Goal: Navigation & Orientation: Go to known website

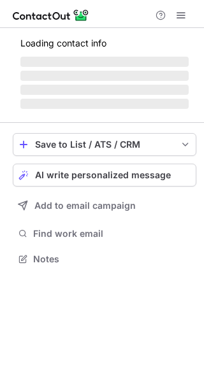
scroll to position [246, 204]
